Goal: Task Accomplishment & Management: Manage account settings

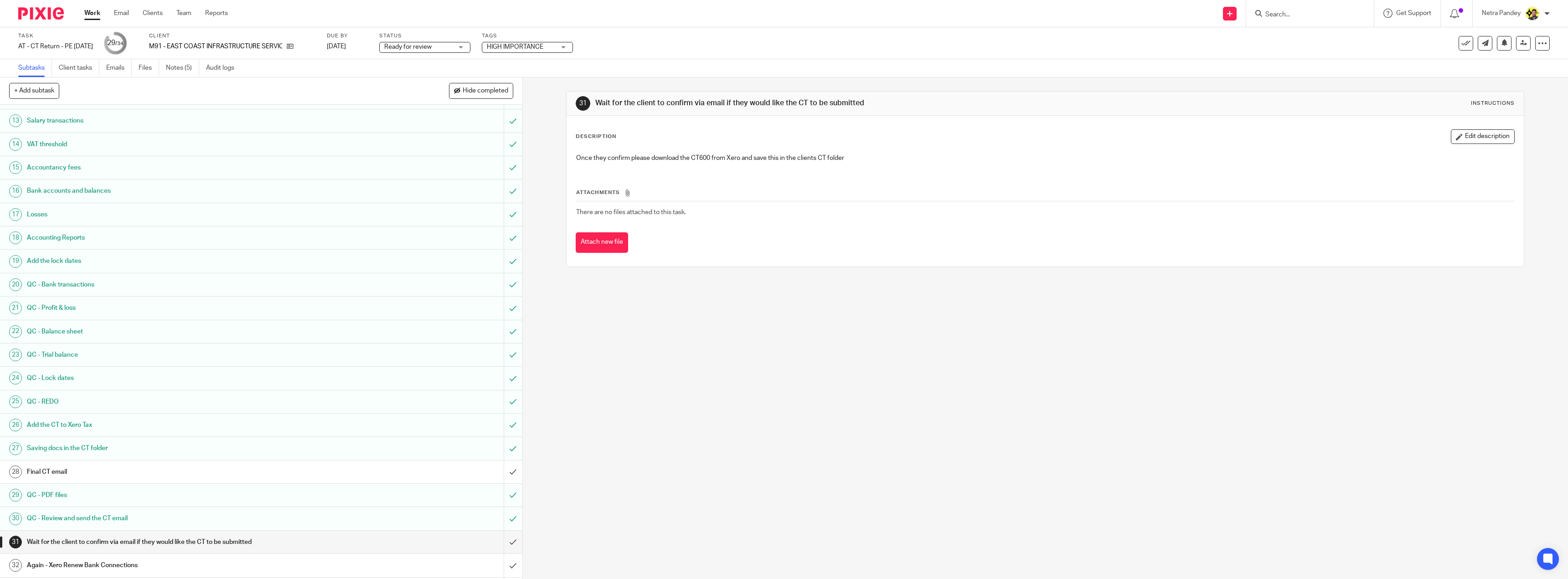
scroll to position [276, 0]
click at [314, 470] on h1 "Final CT email" at bounding box center [182, 472] width 312 height 14
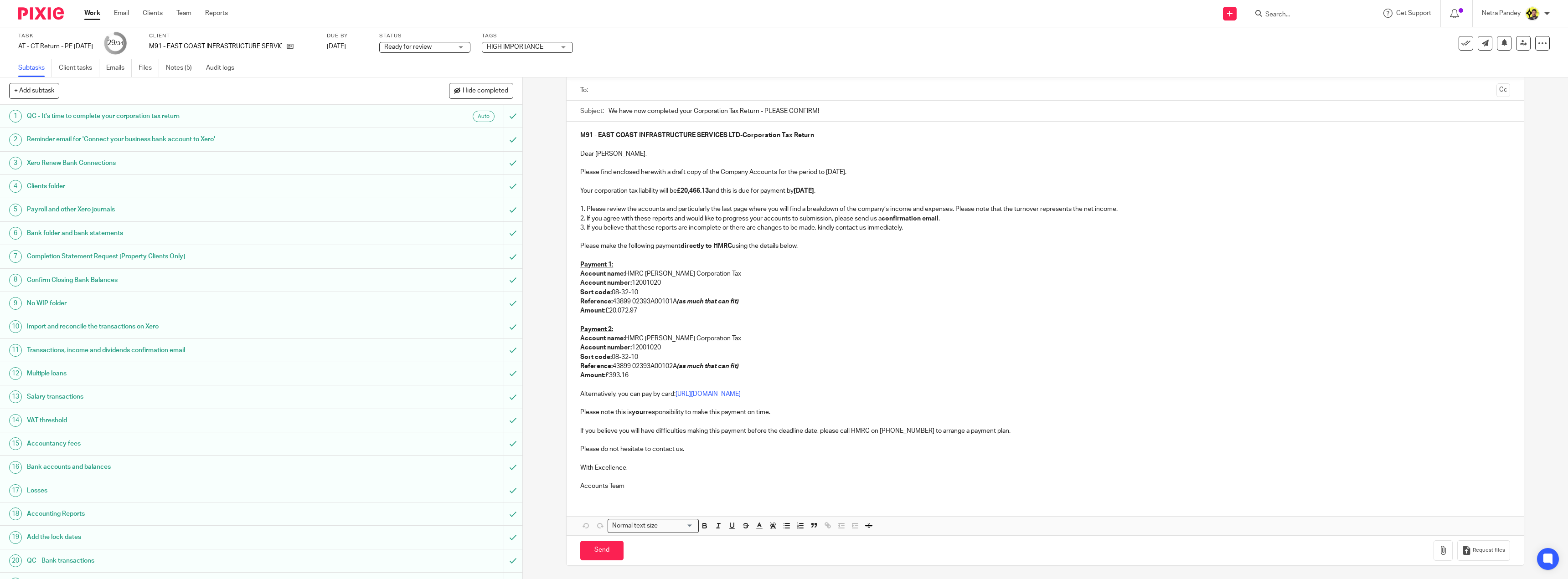
scroll to position [60, 0]
click at [626, 483] on p "Accounts Team" at bounding box center [1045, 486] width 930 height 9
drag, startPoint x: 625, startPoint y: 486, endPoint x: 579, endPoint y: 486, distance: 46.0
click at [580, 486] on p "Accounts Team" at bounding box center [1045, 486] width 930 height 9
click at [659, 461] on p at bounding box center [1045, 459] width 930 height 9
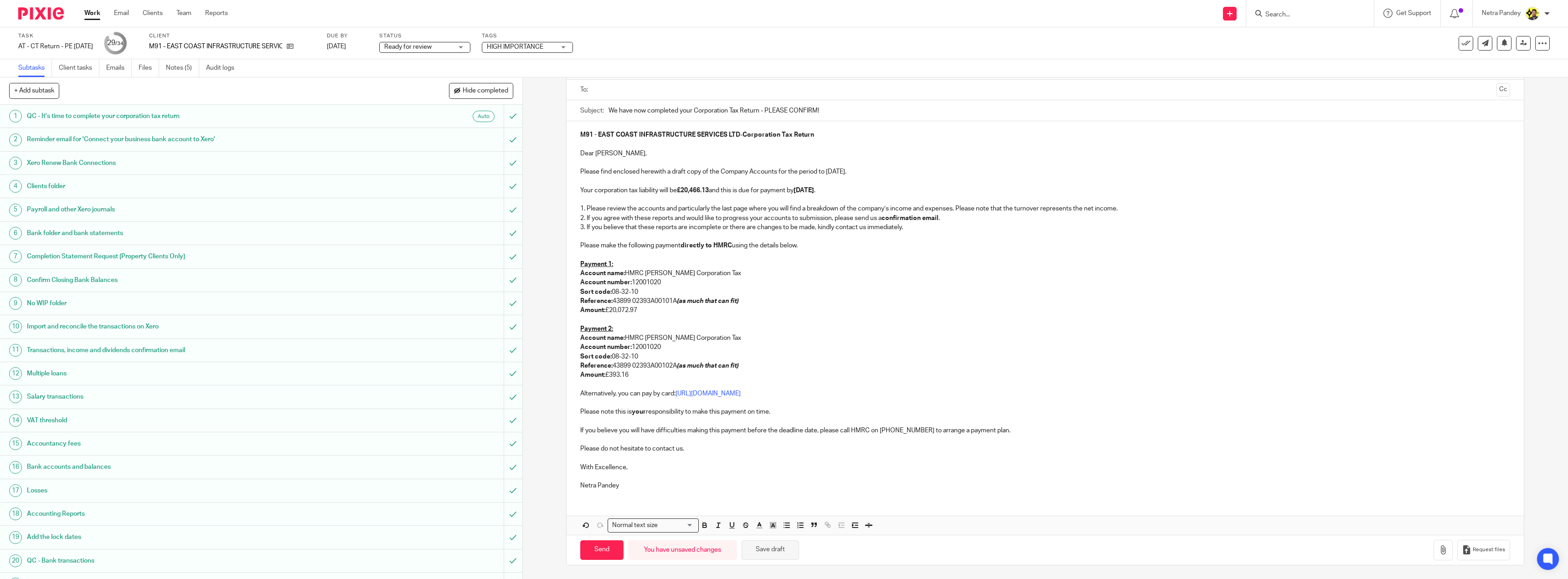
click at [766, 548] on button "Save draft" at bounding box center [770, 550] width 57 height 20
click at [767, 550] on button "Save draft" at bounding box center [770, 550] width 57 height 20
click at [191, 66] on link "Notes (5)" at bounding box center [182, 68] width 33 height 18
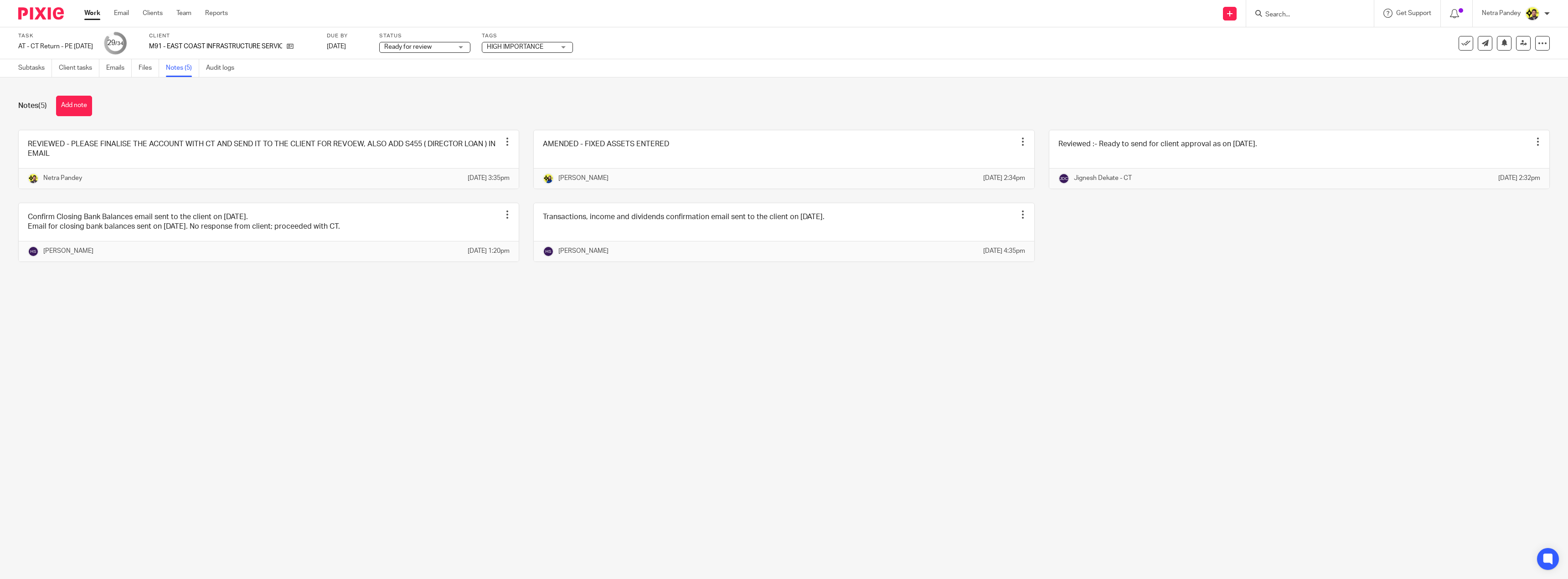
click at [77, 106] on button "Add note" at bounding box center [74, 106] width 36 height 21
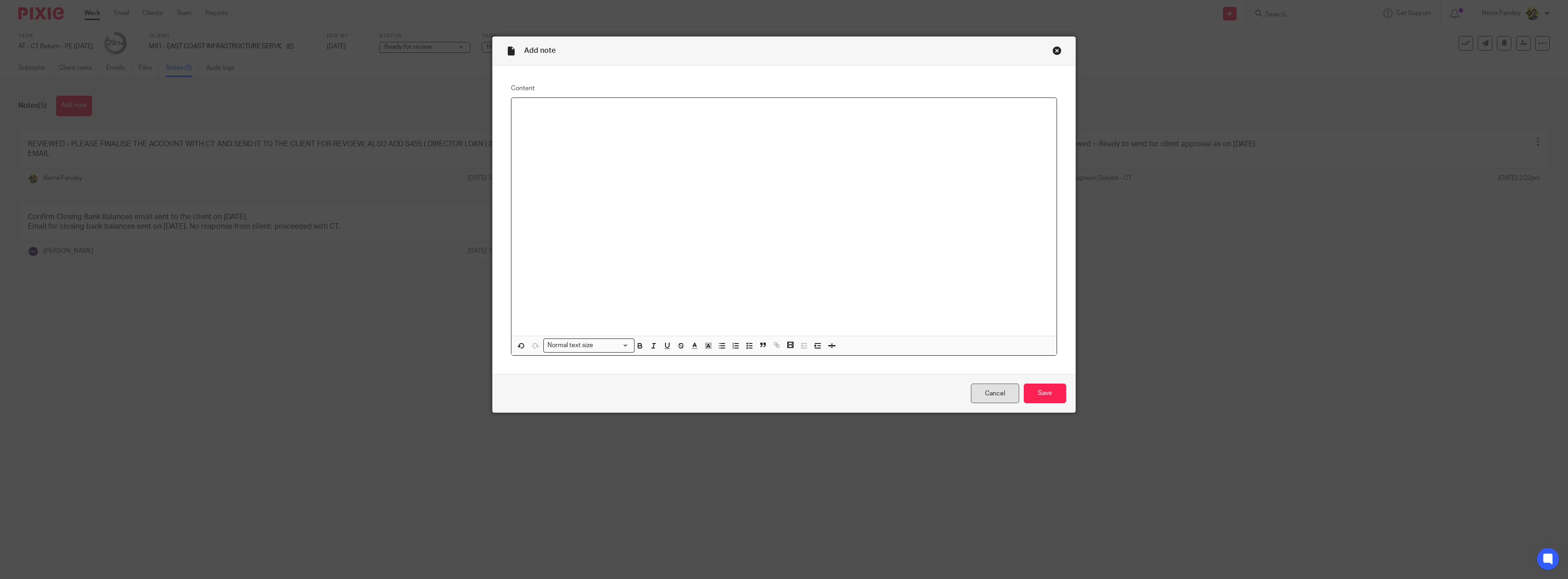
click at [993, 401] on link "Cancel" at bounding box center [995, 394] width 48 height 20
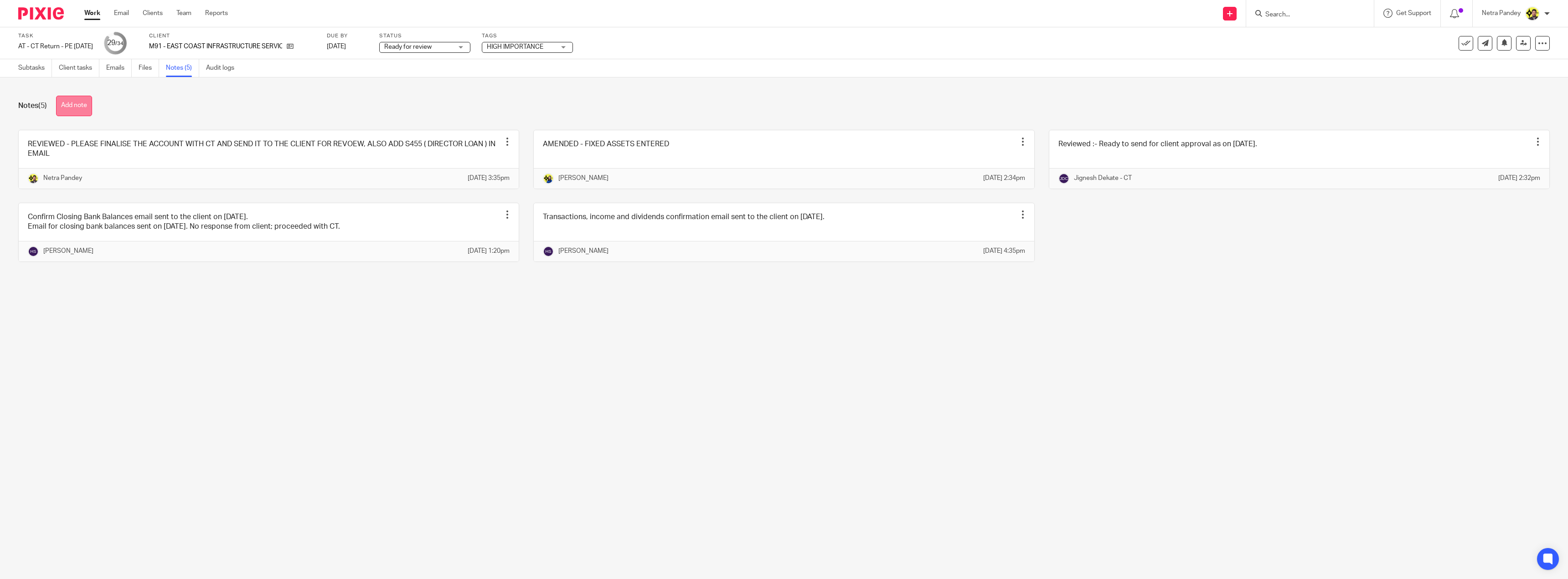
click at [62, 98] on button "Add note" at bounding box center [74, 106] width 36 height 21
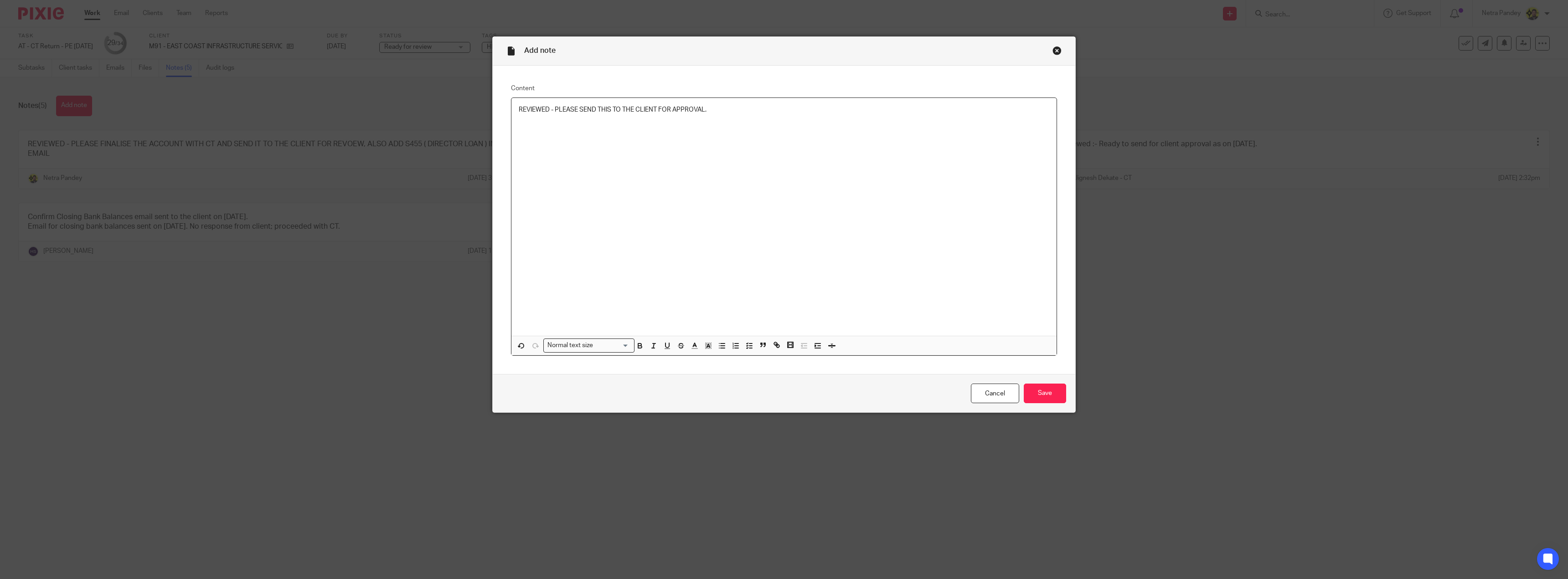
drag, startPoint x: 711, startPoint y: 108, endPoint x: 430, endPoint y: 101, distance: 281.1
click at [427, 96] on div "Add note Content REVIEWED - PLEASE SEND THIS TO THE CLIENT FOR APPROVAL. Normal…" at bounding box center [784, 290] width 1568 height 579
click at [750, 346] on line "button" at bounding box center [751, 346] width 3 height 0
click at [1050, 396] on input "Save" at bounding box center [1044, 394] width 42 height 20
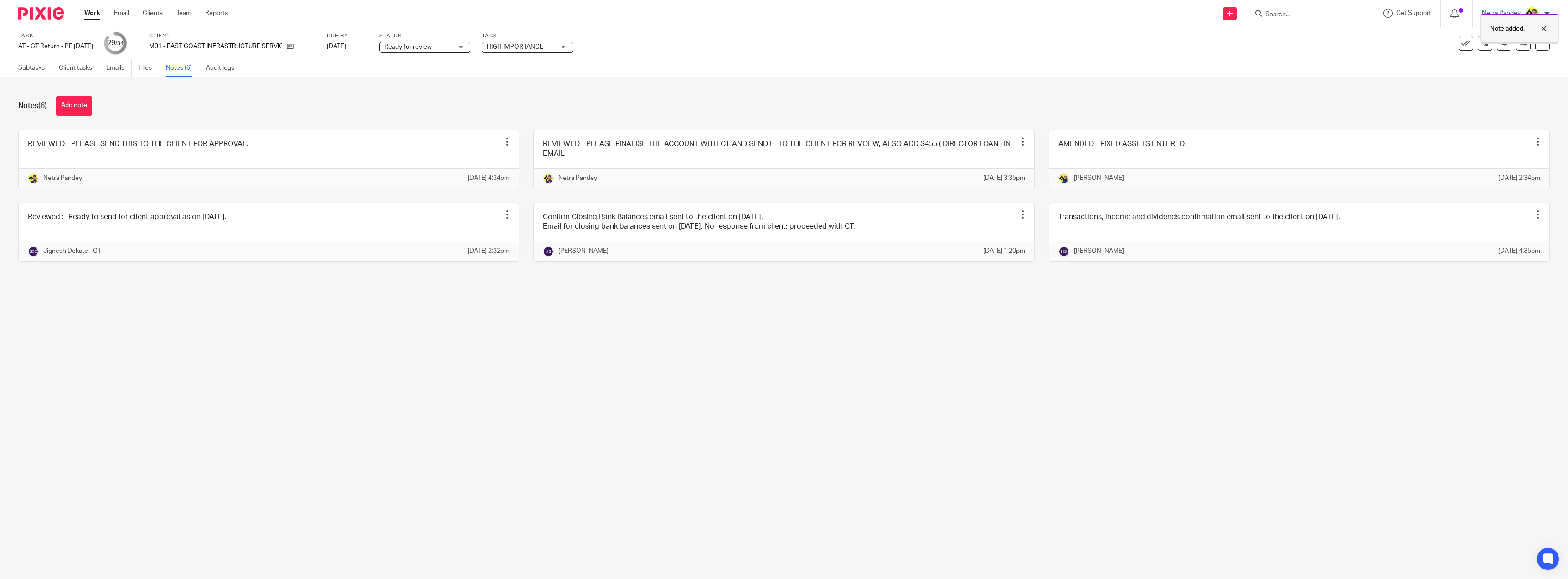
click at [1547, 27] on div at bounding box center [1537, 29] width 25 height 11
click at [1520, 43] on icon at bounding box center [1523, 43] width 7 height 7
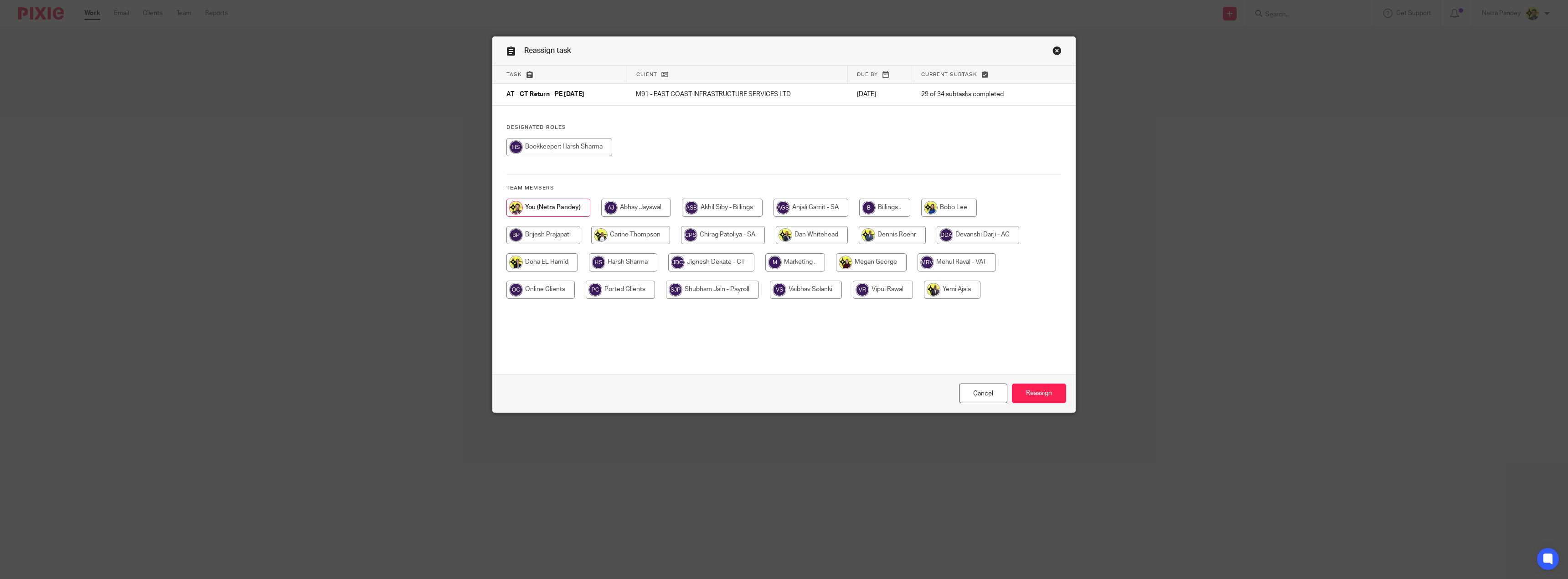
click at [945, 206] on input "radio" at bounding box center [949, 208] width 55 height 18
radio input "true"
click at [1029, 389] on input "Reassign" at bounding box center [1038, 394] width 54 height 20
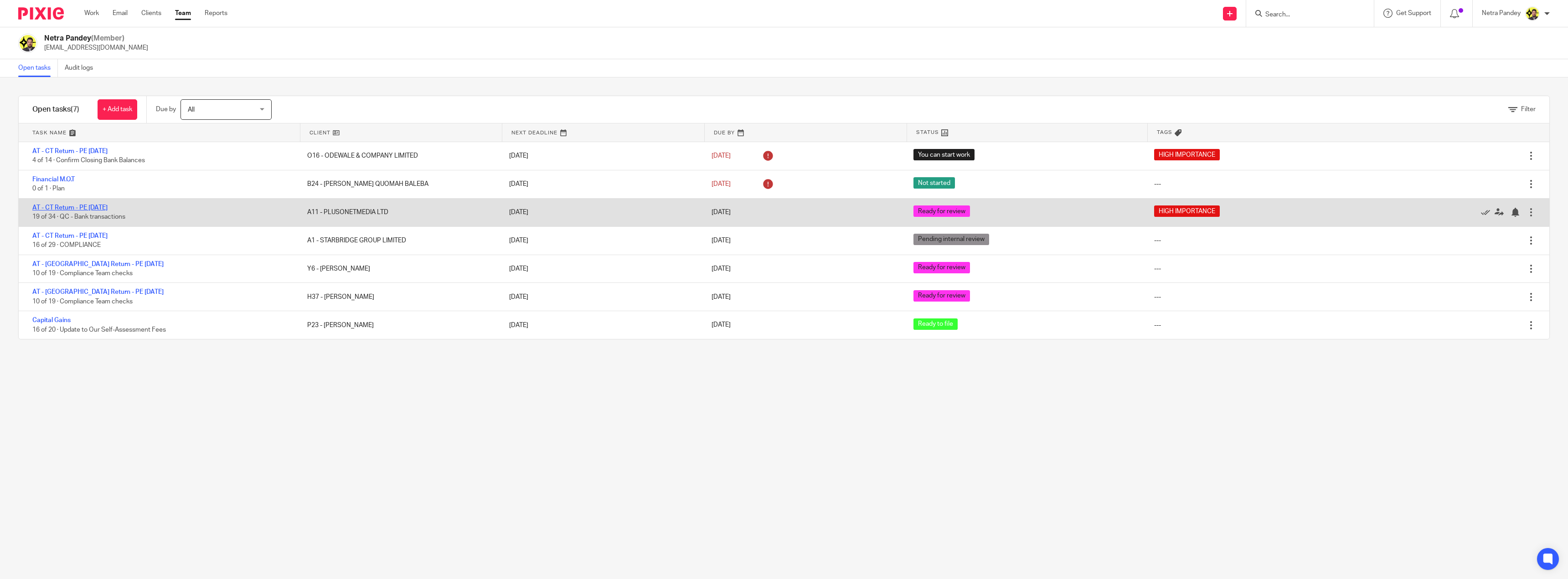
click at [95, 207] on link "AT - CT Return - PE [DATE]" at bounding box center [70, 208] width 75 height 7
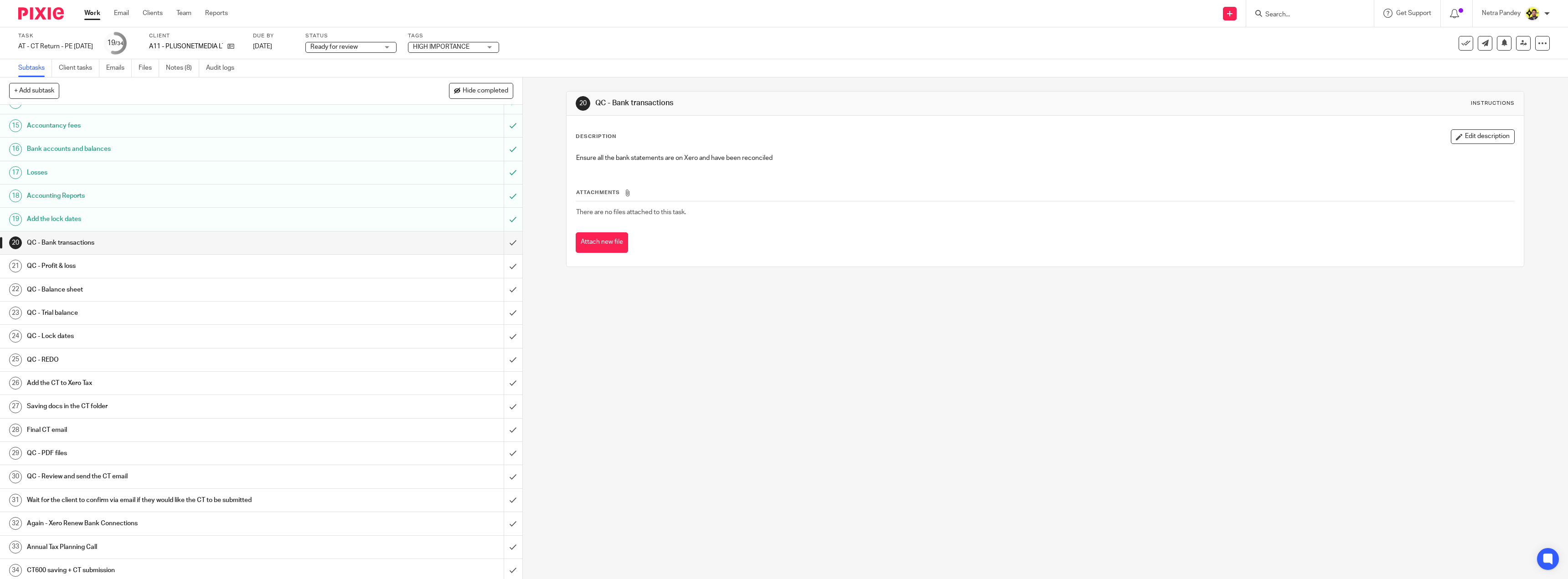
scroll to position [319, 0]
click at [506, 244] on input "submit" at bounding box center [261, 241] width 522 height 23
click at [502, 260] on input "submit" at bounding box center [261, 265] width 522 height 23
click at [506, 287] on input "submit" at bounding box center [261, 289] width 522 height 23
click at [501, 304] on input "submit" at bounding box center [261, 312] width 522 height 23
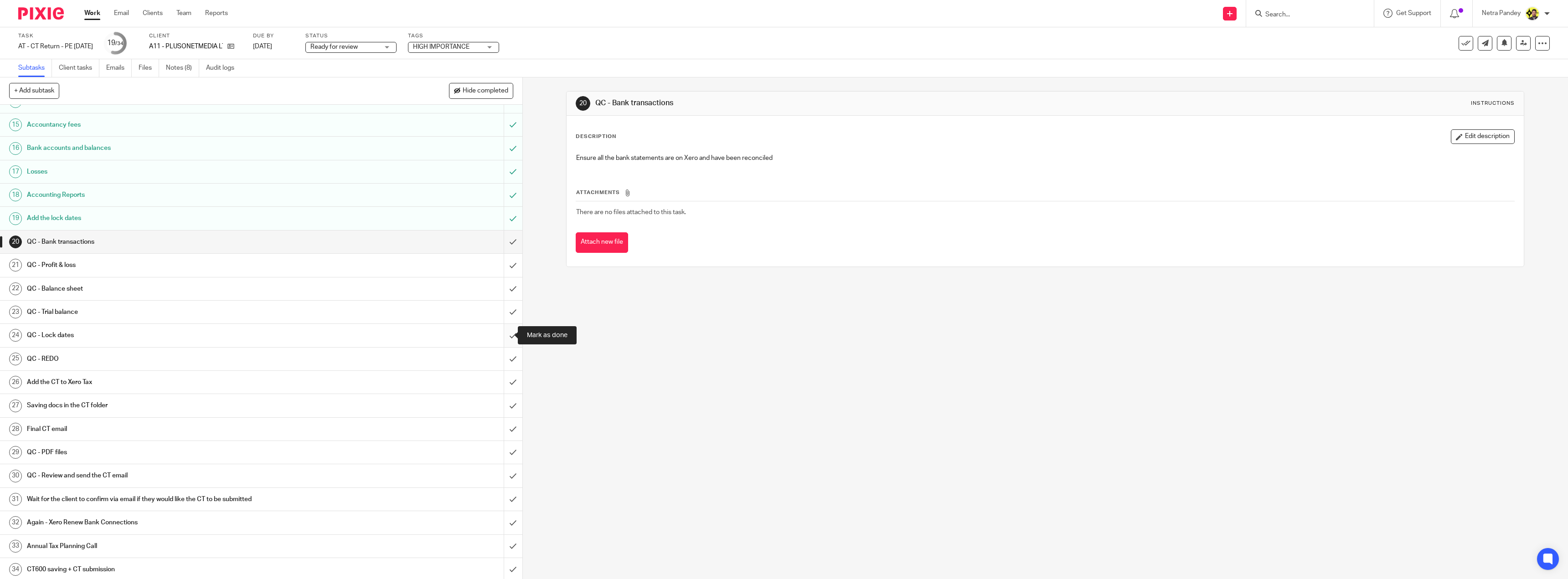
click at [503, 336] on input "submit" at bounding box center [261, 335] width 522 height 23
click at [499, 364] on input "submit" at bounding box center [261, 358] width 522 height 23
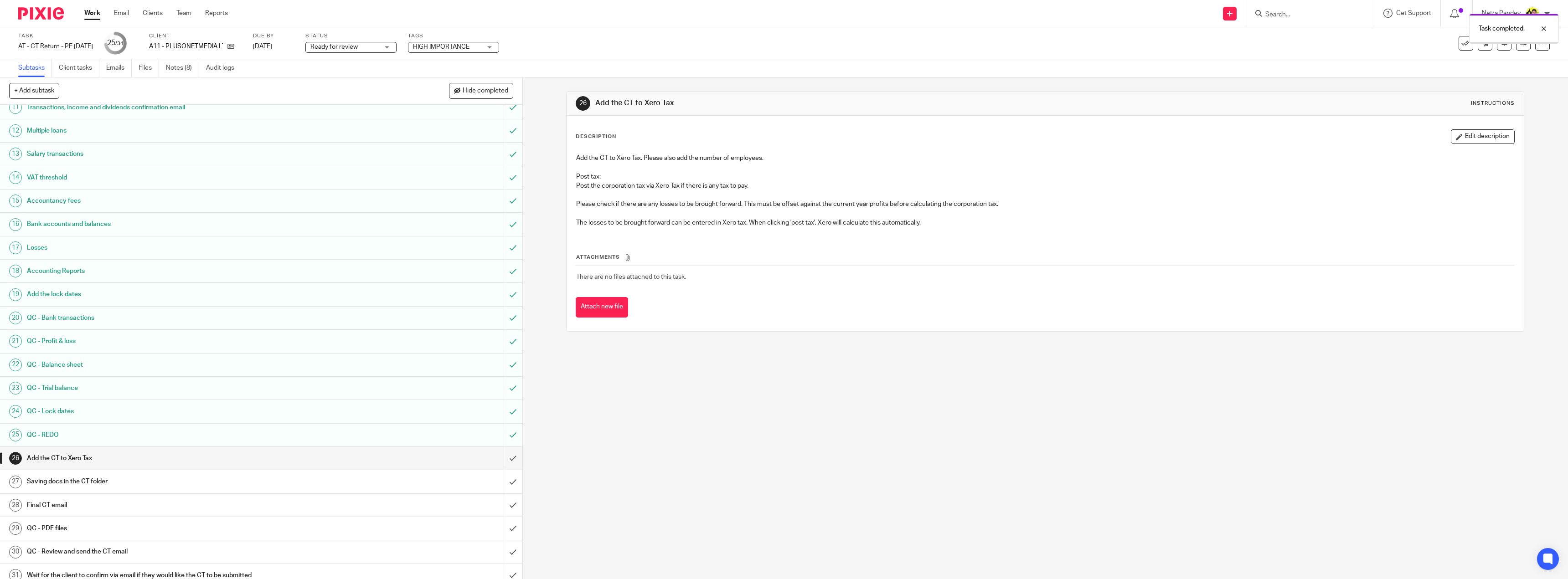
scroll to position [321, 0]
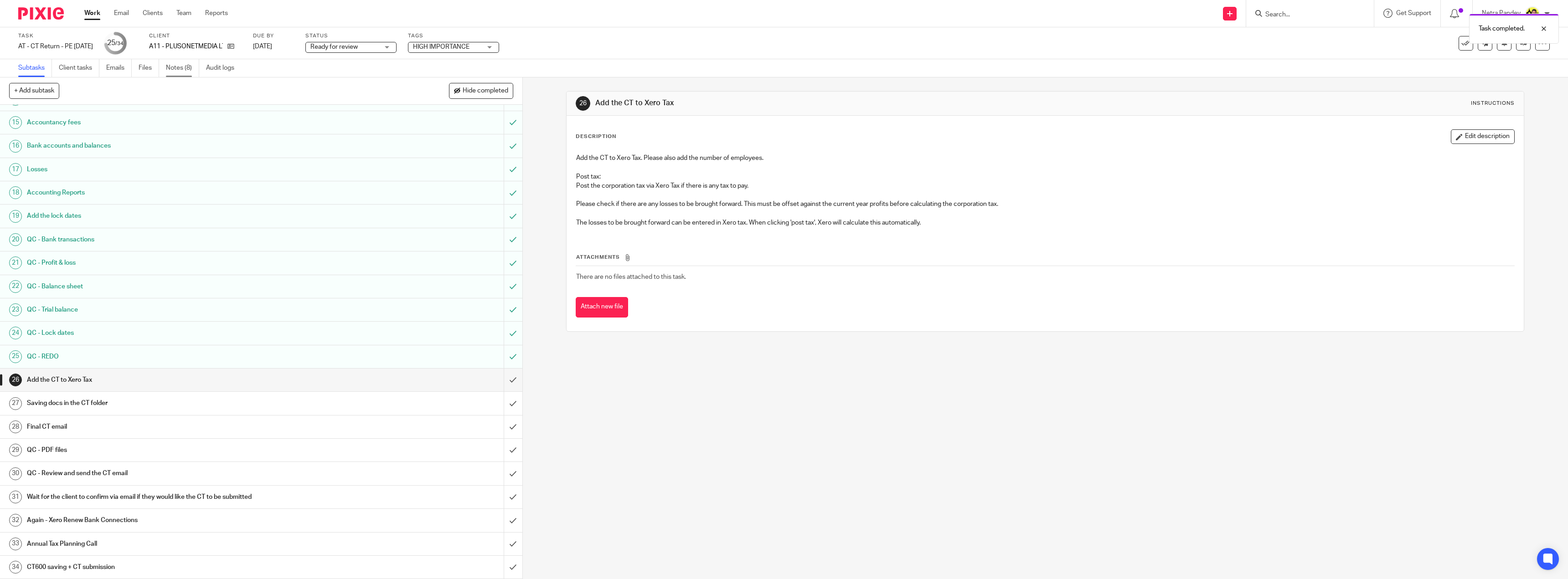
click at [183, 64] on link "Notes (8)" at bounding box center [182, 68] width 33 height 18
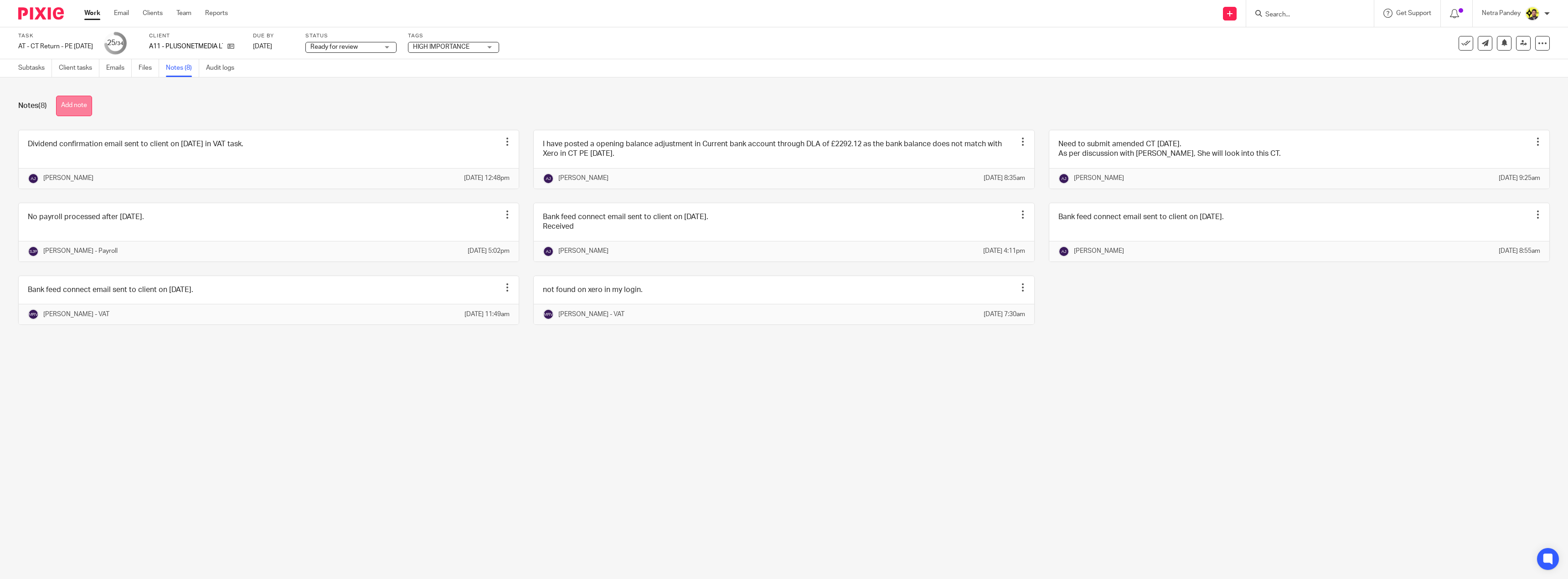
click at [80, 107] on button "Add note" at bounding box center [74, 106] width 36 height 21
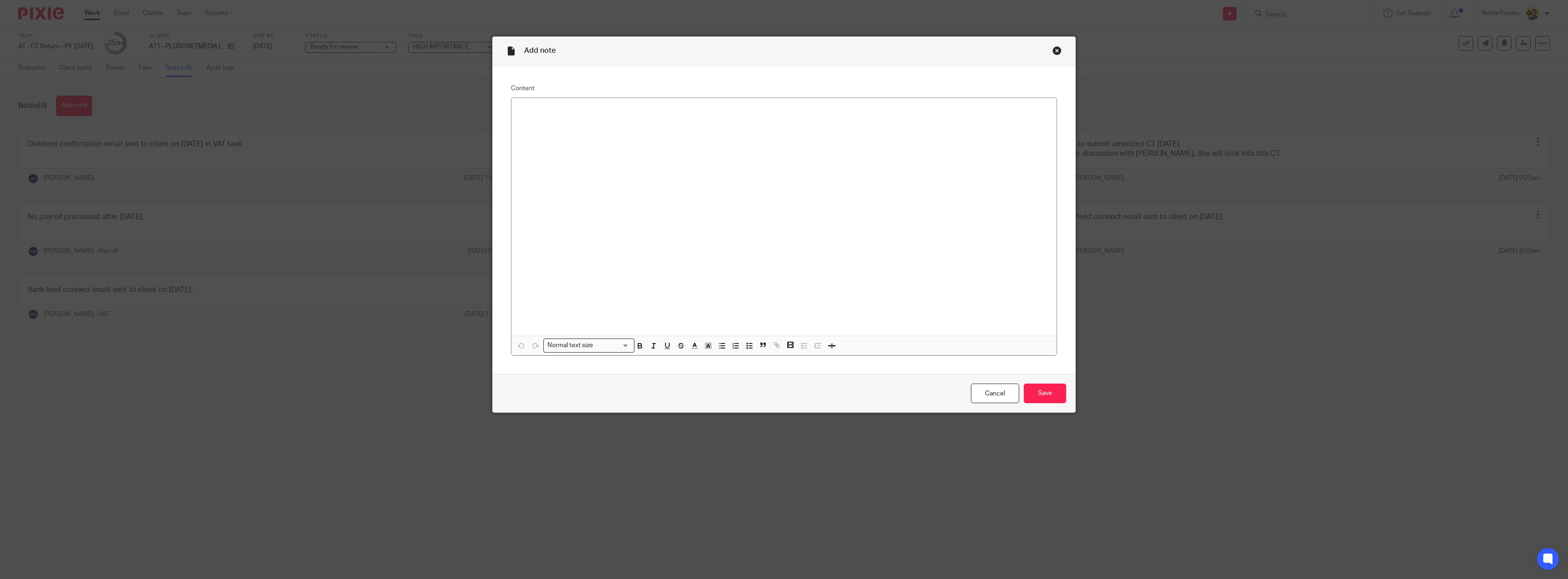
click at [1053, 47] on div "Close this dialog window" at bounding box center [1057, 51] width 9 height 9
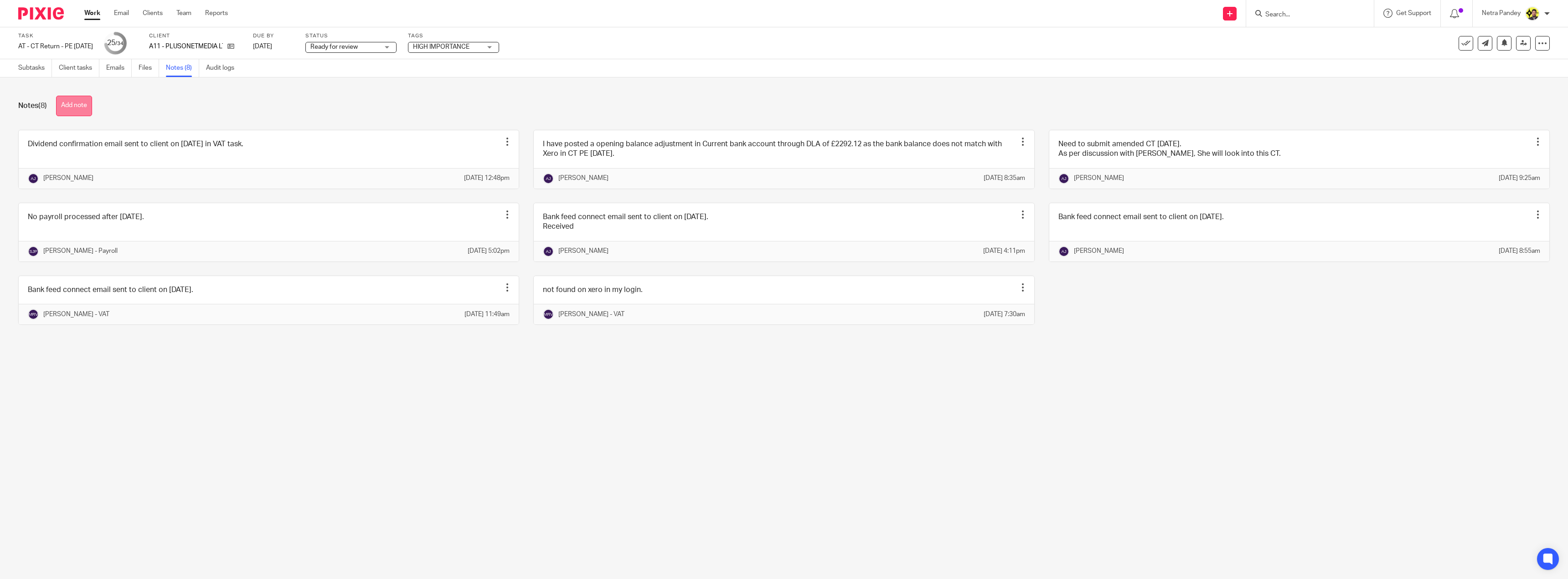
click at [84, 109] on button "Add note" at bounding box center [74, 106] width 36 height 21
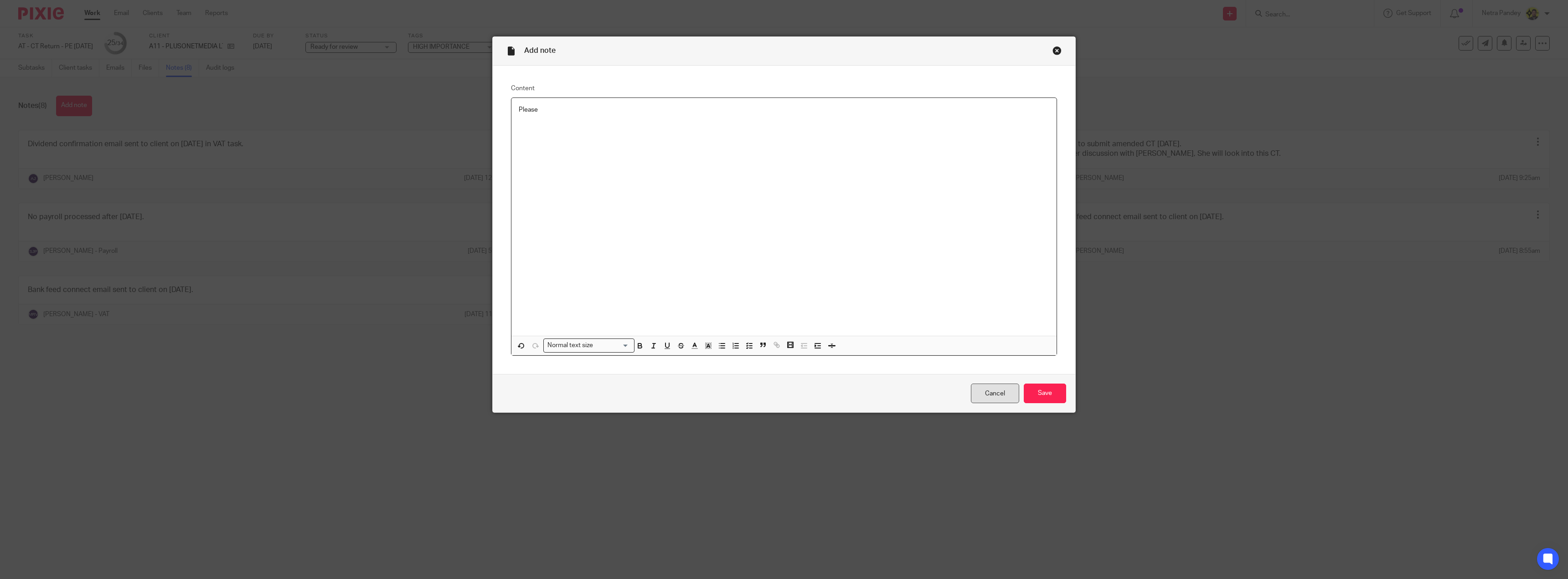
click at [980, 388] on link "Cancel" at bounding box center [995, 394] width 48 height 20
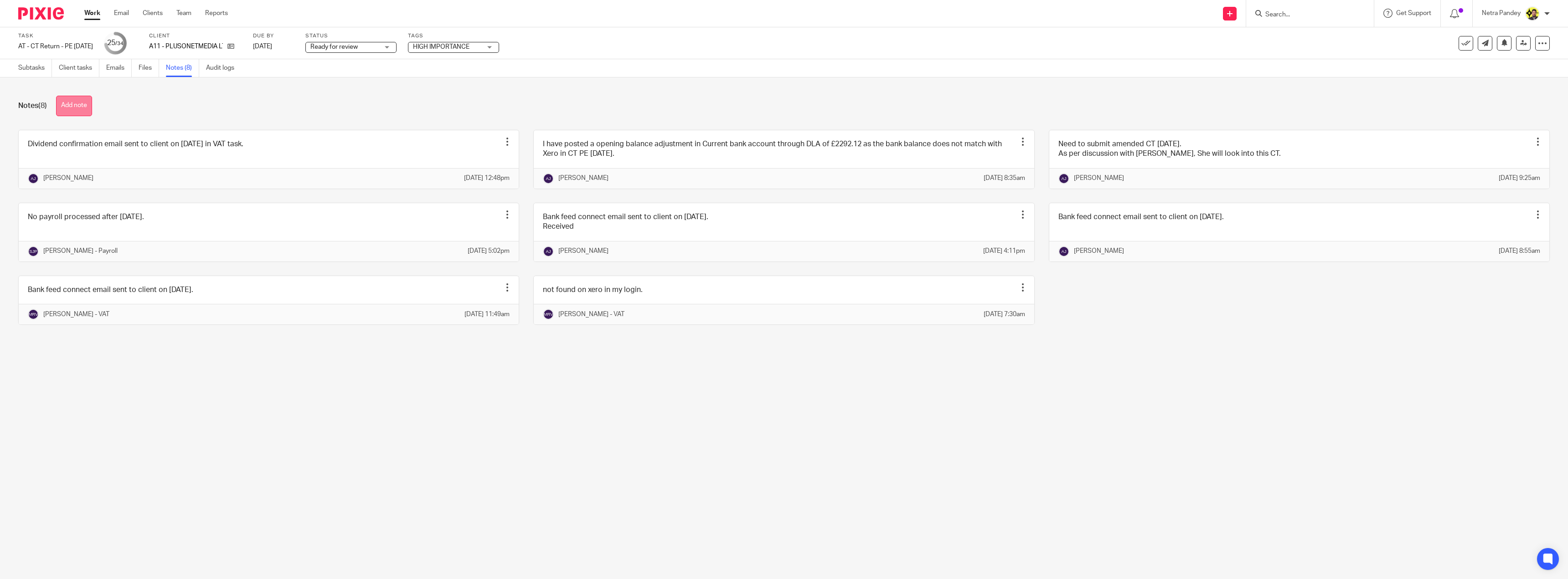
click at [72, 101] on button "Add note" at bounding box center [74, 106] width 36 height 21
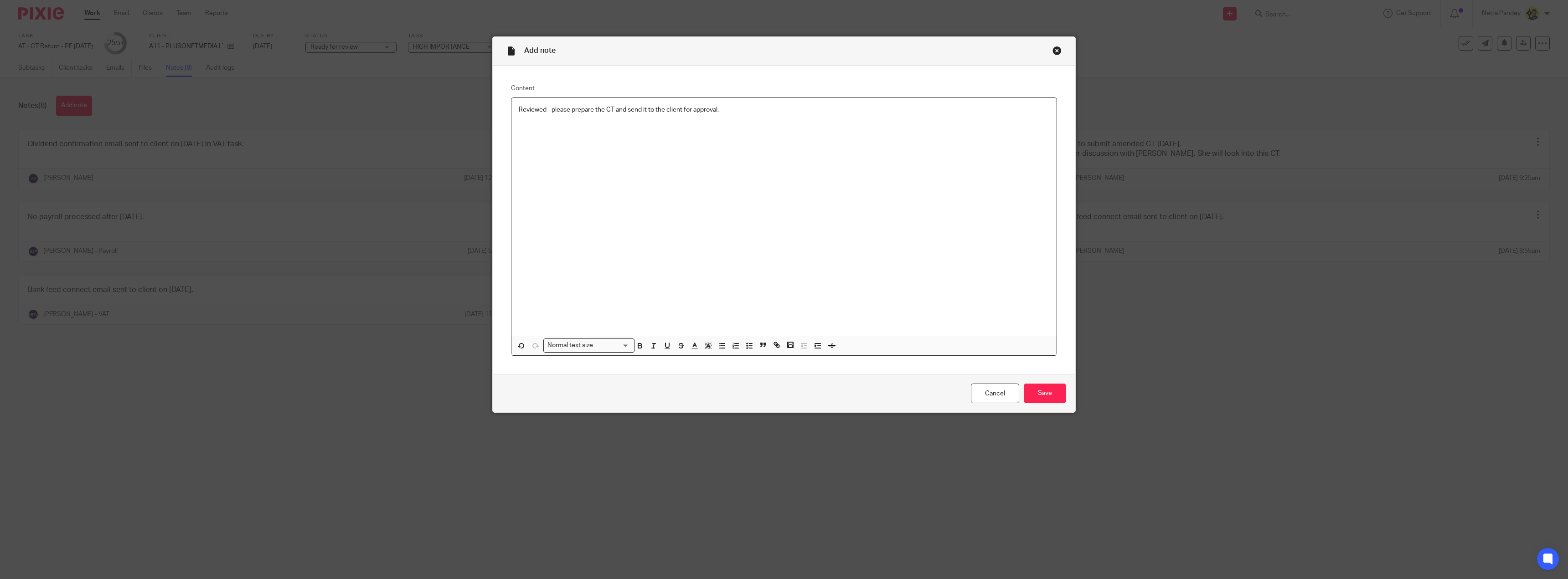
drag, startPoint x: 741, startPoint y: 111, endPoint x: 424, endPoint y: 150, distance: 319.4
click at [374, 124] on div "Add note Content Reviewed - please prepare the CT and send it to the client for…" at bounding box center [784, 290] width 1568 height 579
click at [748, 347] on icon "button" at bounding box center [749, 345] width 8 height 8
click at [535, 109] on p "Reviewed - please prepare the CT and send it to the client for approval." at bounding box center [791, 110] width 517 height 9
click at [563, 109] on p "Reviewed - please prepare the CT and send it to the client for approval." at bounding box center [791, 110] width 517 height 9
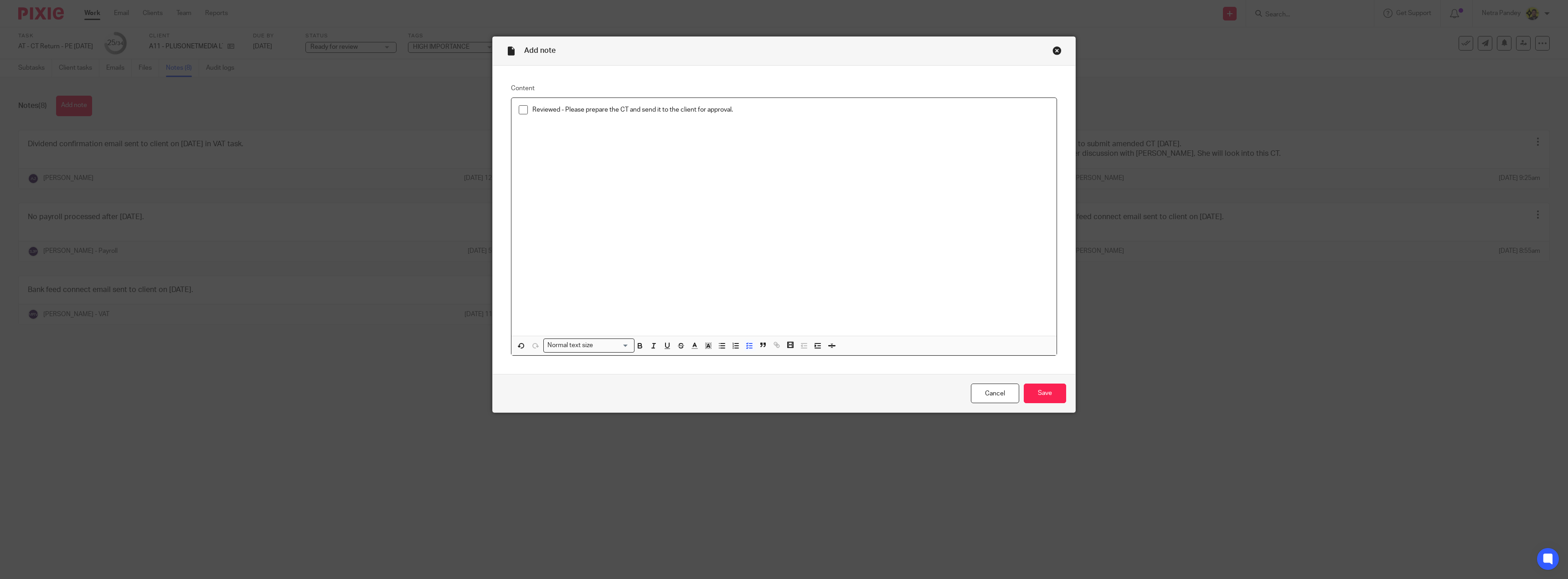
click at [734, 202] on div "Reviewed - Please prepare the CT and send it to the client for approval." at bounding box center [784, 217] width 545 height 238
click at [1053, 395] on input "Save" at bounding box center [1044, 394] width 42 height 20
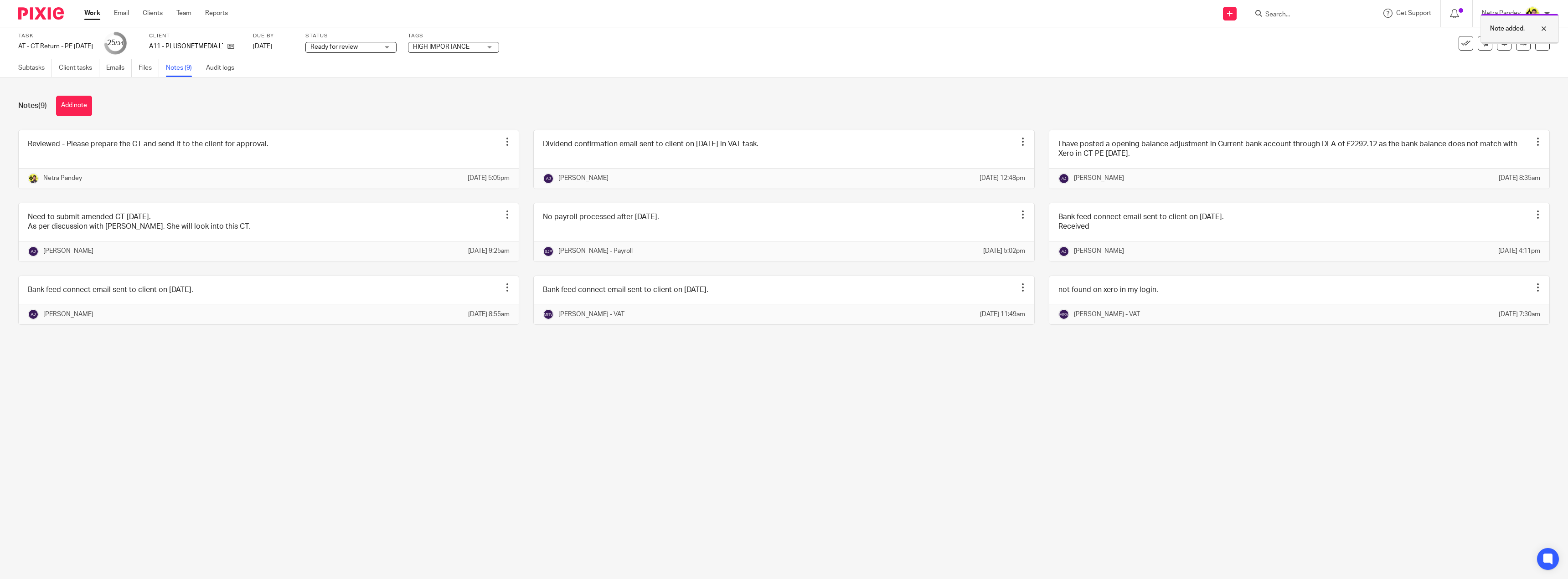
click at [1546, 28] on div at bounding box center [1537, 29] width 25 height 11
click at [1519, 47] on link at bounding box center [1523, 43] width 14 height 14
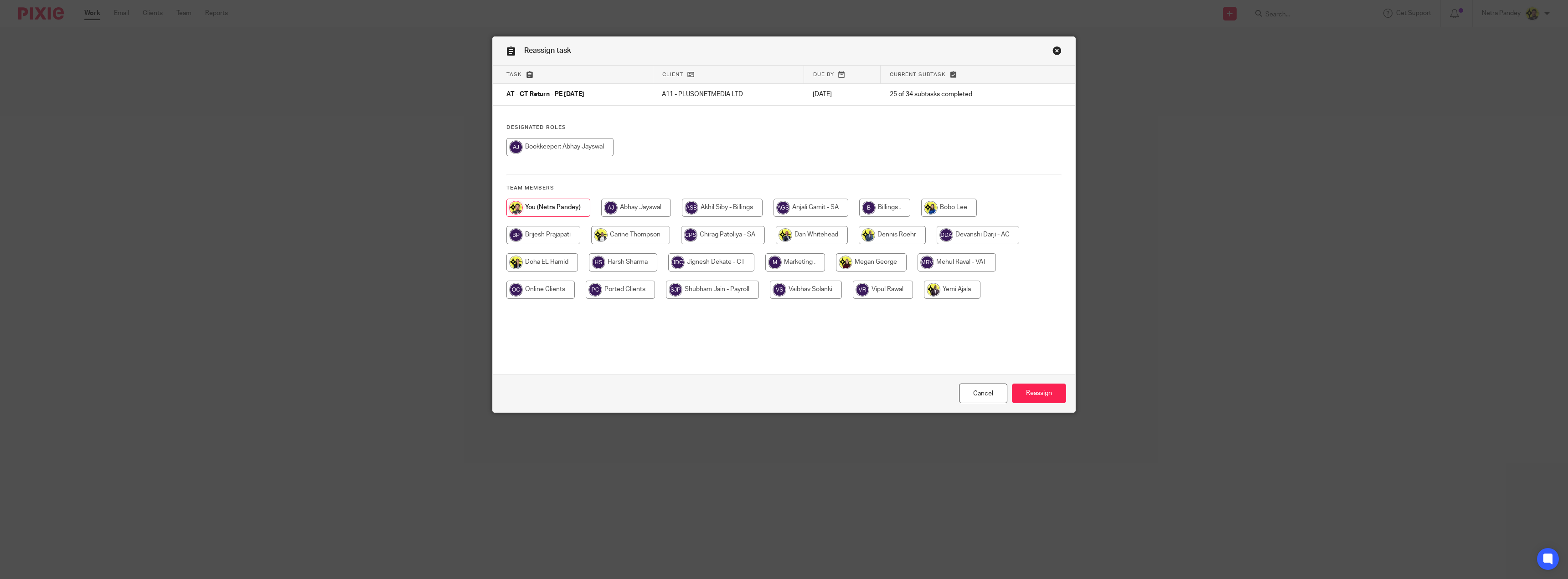
click at [935, 203] on input "radio" at bounding box center [949, 208] width 55 height 18
radio input "true"
click at [1034, 394] on input "Reassign" at bounding box center [1038, 394] width 54 height 20
